Goal: Find specific page/section: Find specific page/section

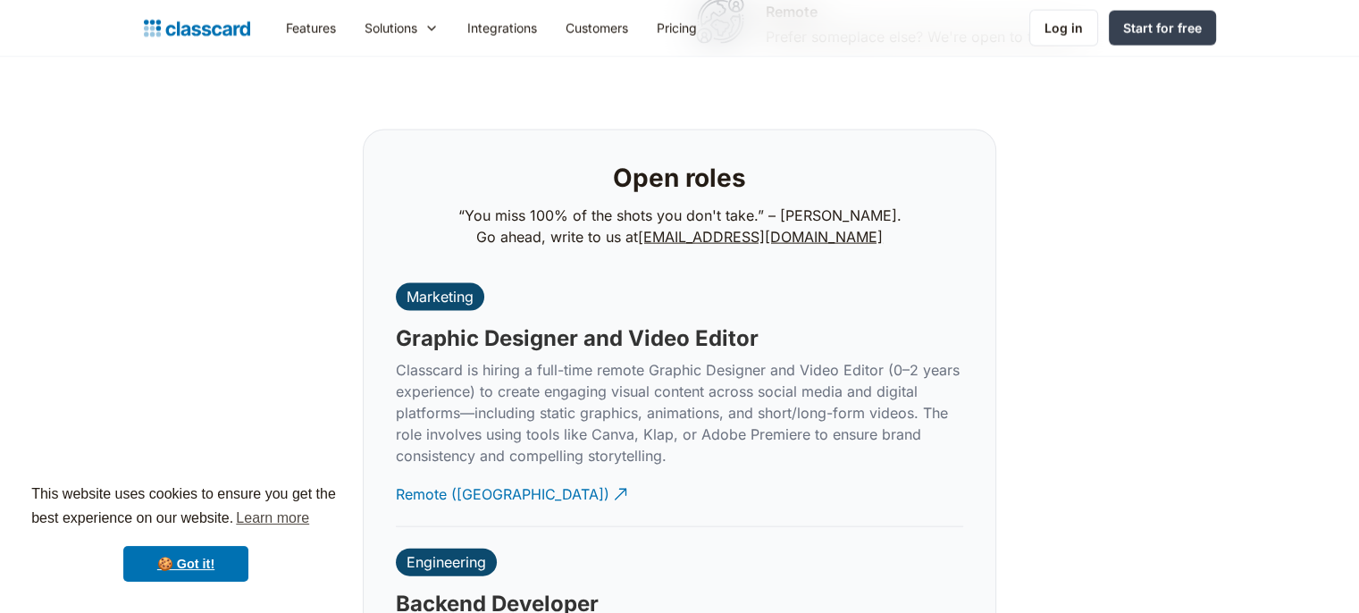
scroll to position [3695, 0]
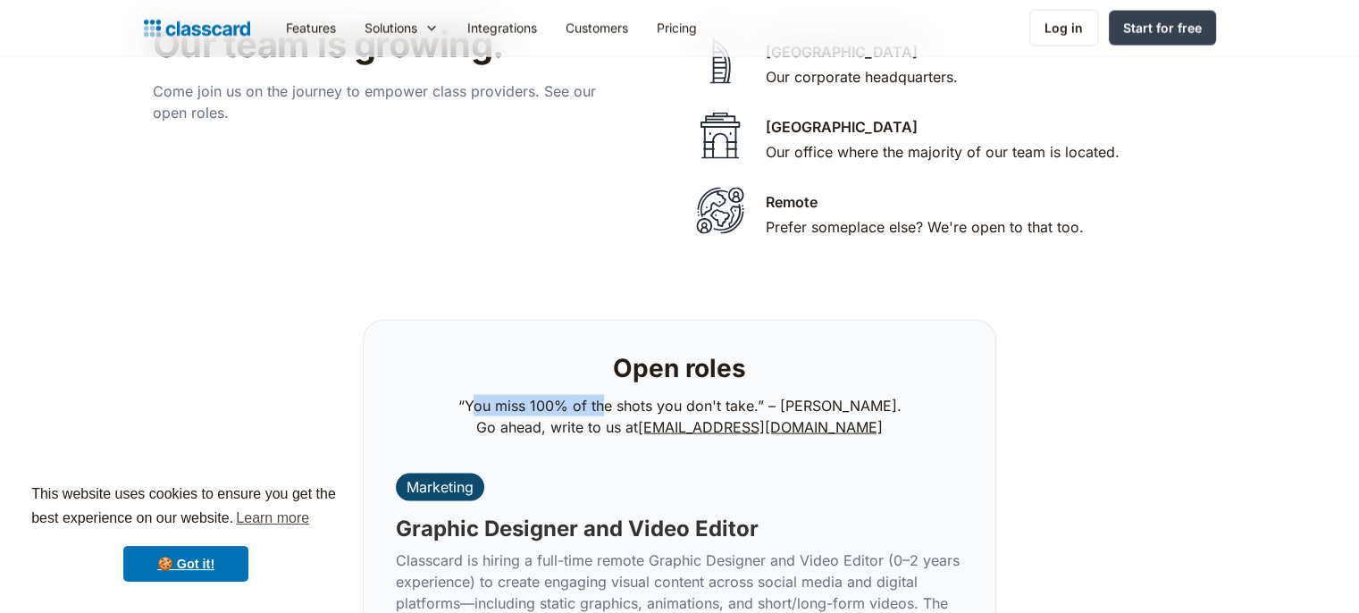
drag, startPoint x: 486, startPoint y: 380, endPoint x: 639, endPoint y: 382, distance: 152.8
click at [639, 395] on p "“You miss 100% of the shots you don't take.” – [PERSON_NAME]. Go ahead, write t…" at bounding box center [679, 416] width 443 height 43
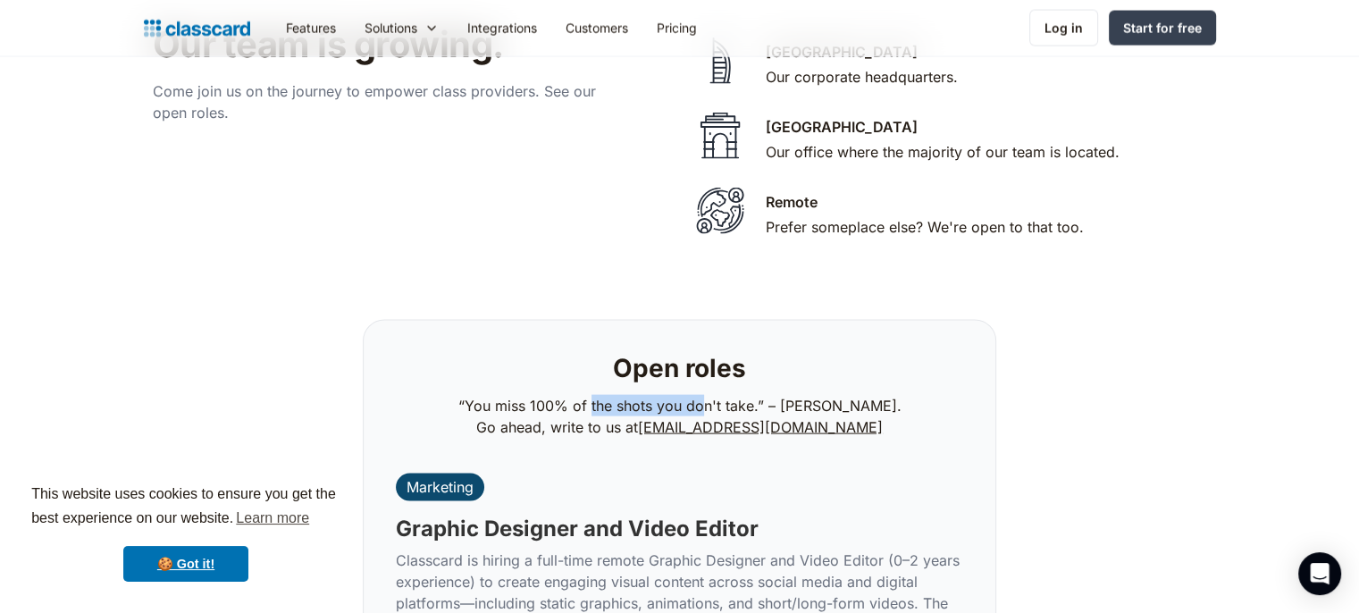
drag, startPoint x: 600, startPoint y: 382, endPoint x: 713, endPoint y: 382, distance: 112.6
click at [713, 395] on p "“You miss 100% of the shots you don't take.” – [PERSON_NAME]. Go ahead, write t…" at bounding box center [679, 416] width 443 height 43
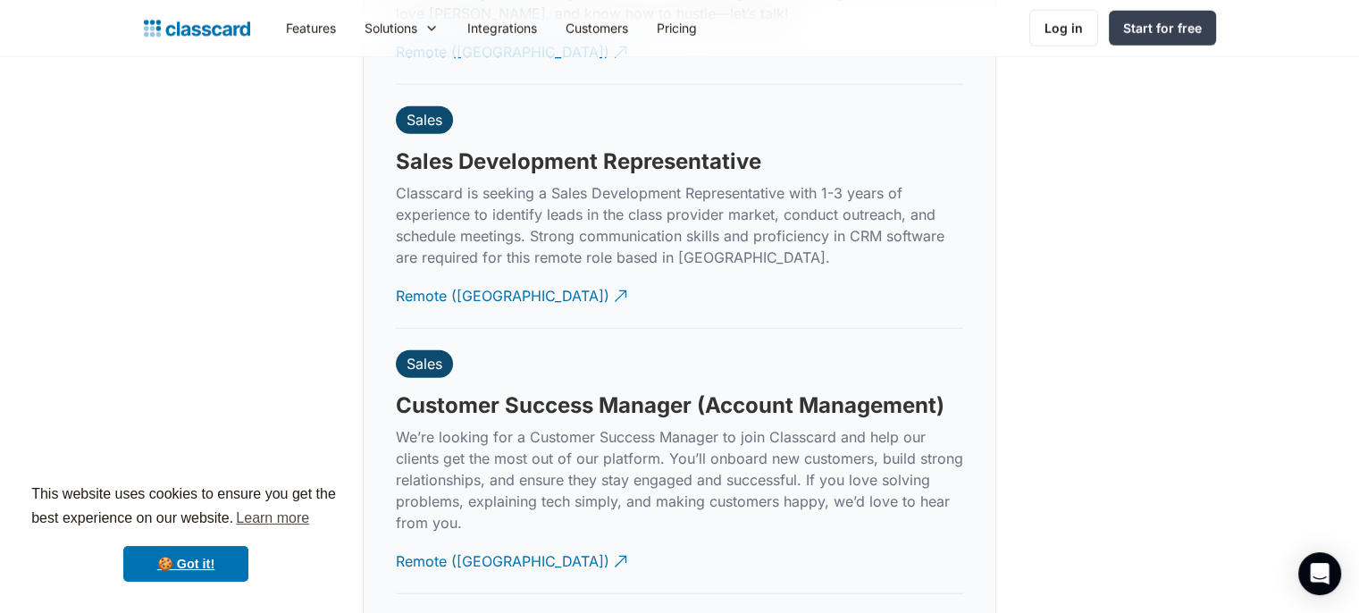
scroll to position [4825, 0]
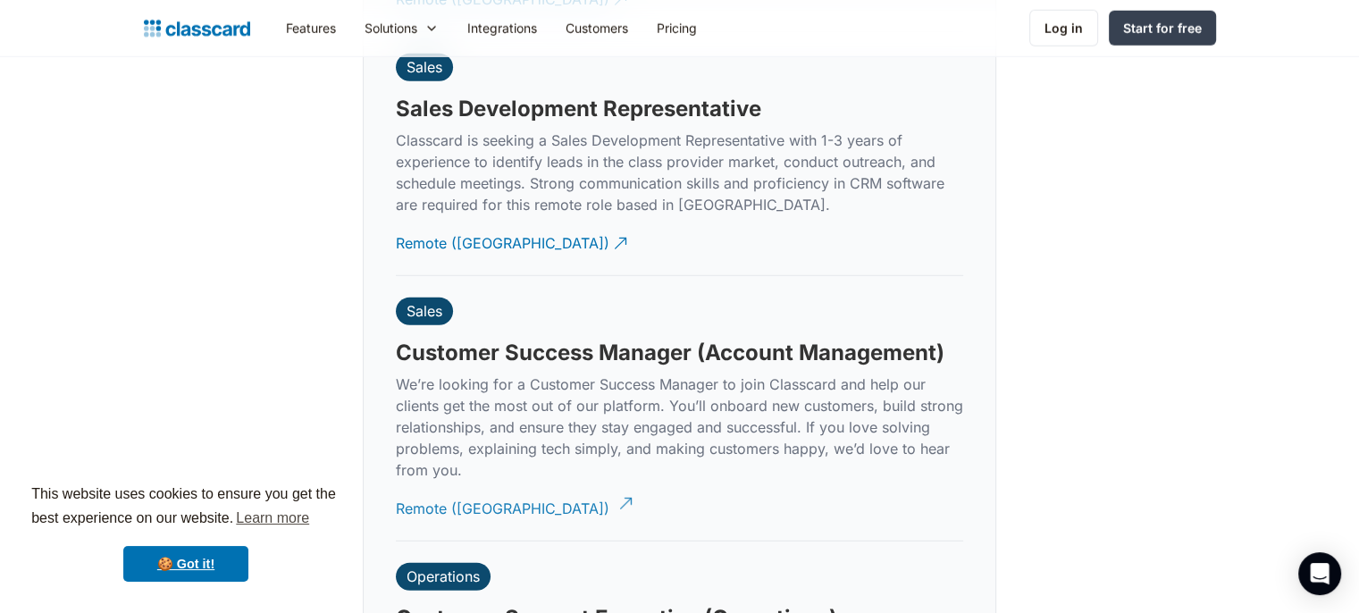
click at [466, 484] on div "Remote ([GEOGRAPHIC_DATA])" at bounding box center [503, 501] width 214 height 35
